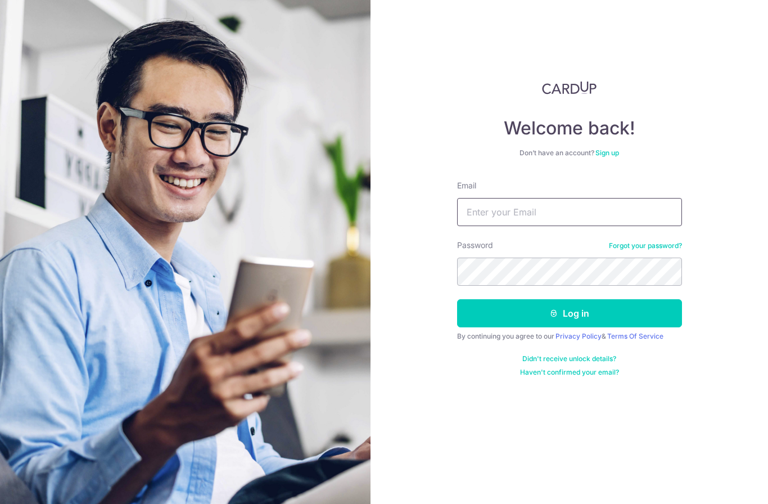
click at [553, 211] on input "Email" at bounding box center [569, 212] width 225 height 28
type input "yeelit@yahoo.com"
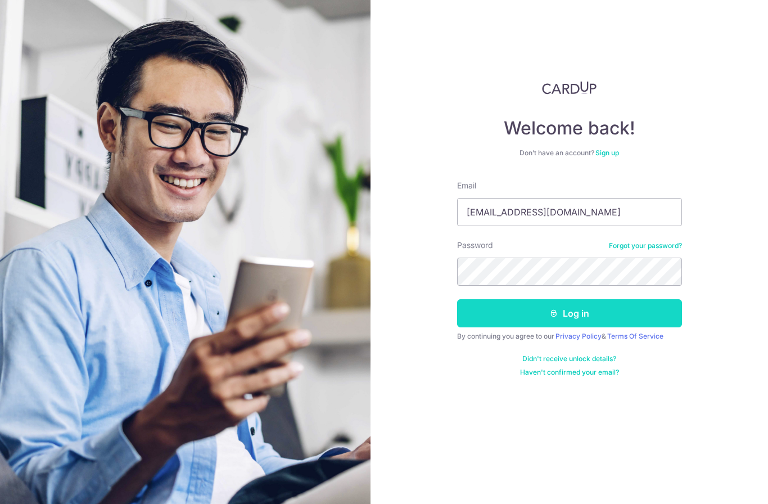
click at [637, 316] on button "Log in" at bounding box center [569, 313] width 225 height 28
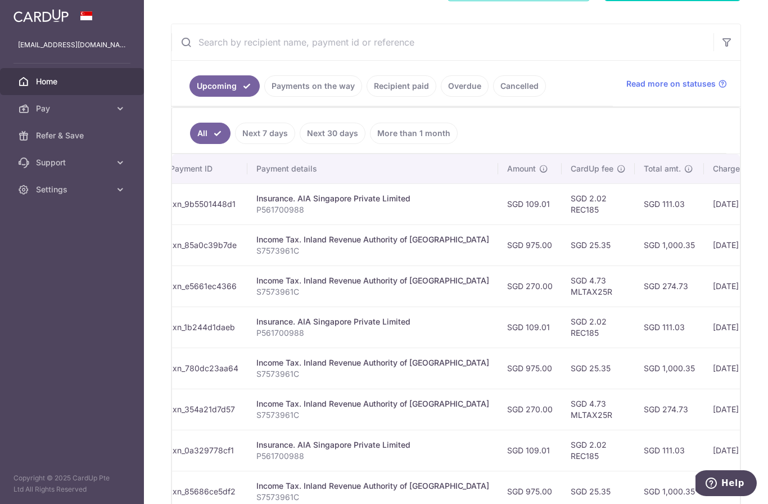
scroll to position [0, 154]
